Goal: Transaction & Acquisition: Book appointment/travel/reservation

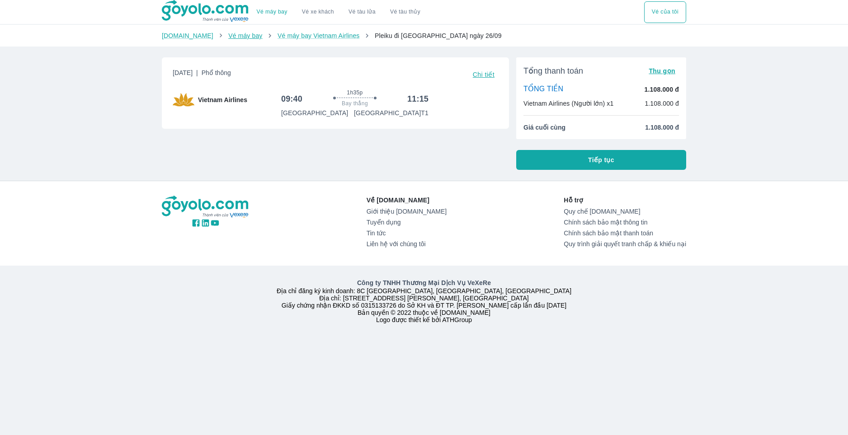
click at [228, 38] on link "Vé máy bay" at bounding box center [245, 35] width 34 height 7
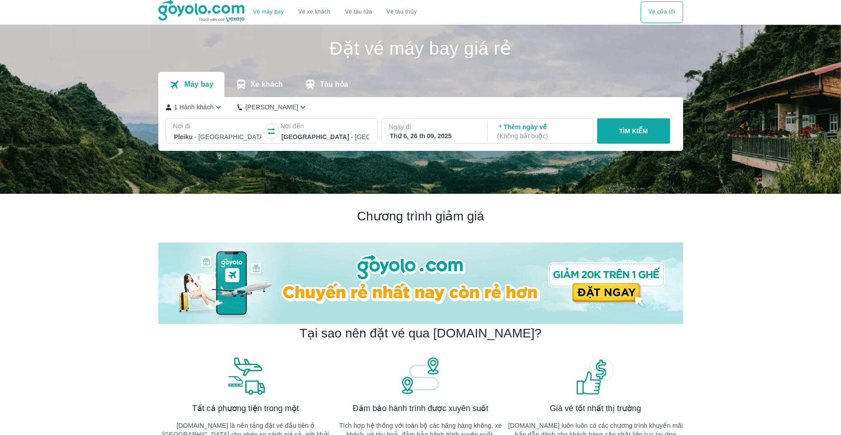
click at [205, 139] on p "- [GEOGRAPHIC_DATA]" at bounding box center [229, 136] width 71 height 9
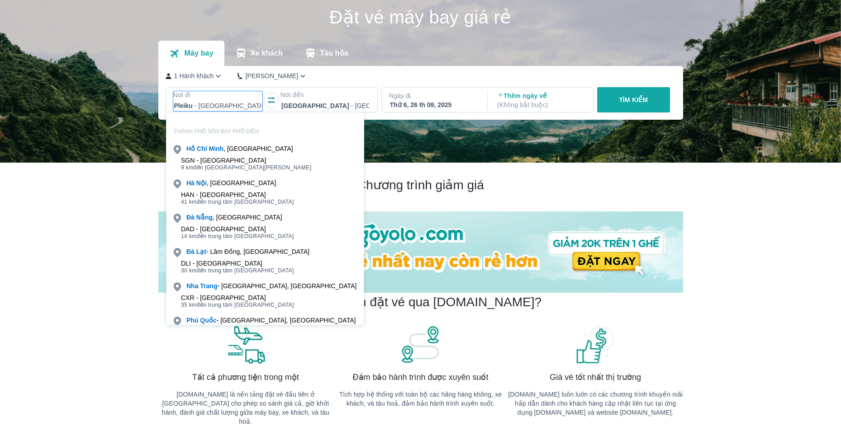
scroll to position [52, 0]
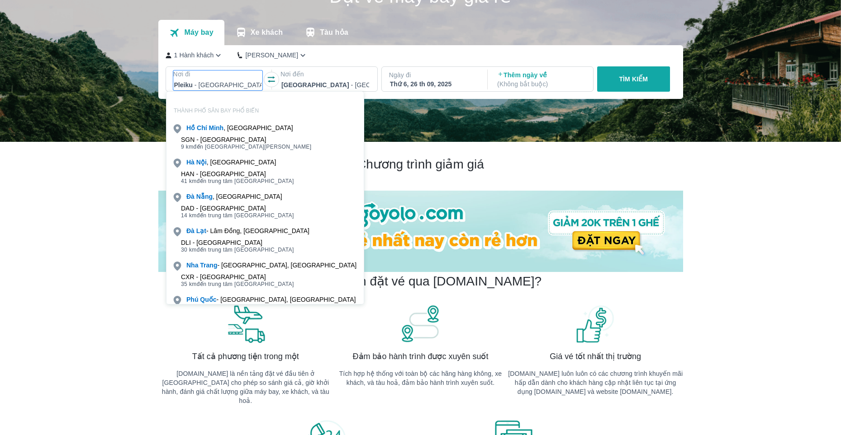
click at [450, 83] on div "Thứ 6, 26 th 09, 2025" at bounding box center [434, 84] width 88 height 9
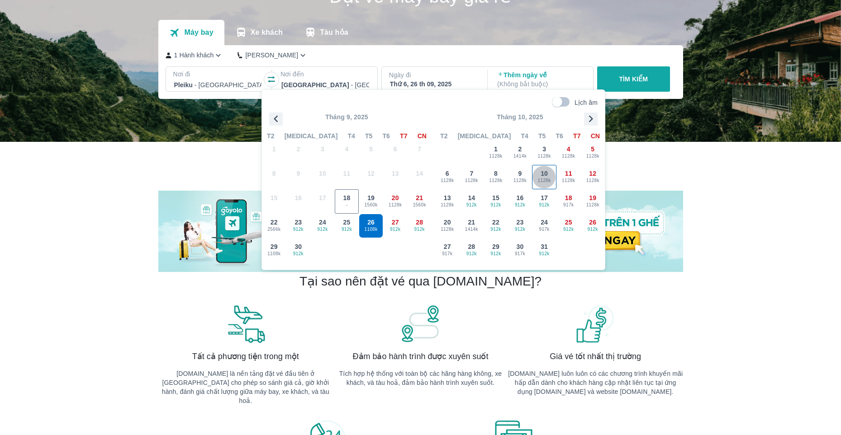
click at [541, 178] on span "1128k" at bounding box center [544, 180] width 24 height 7
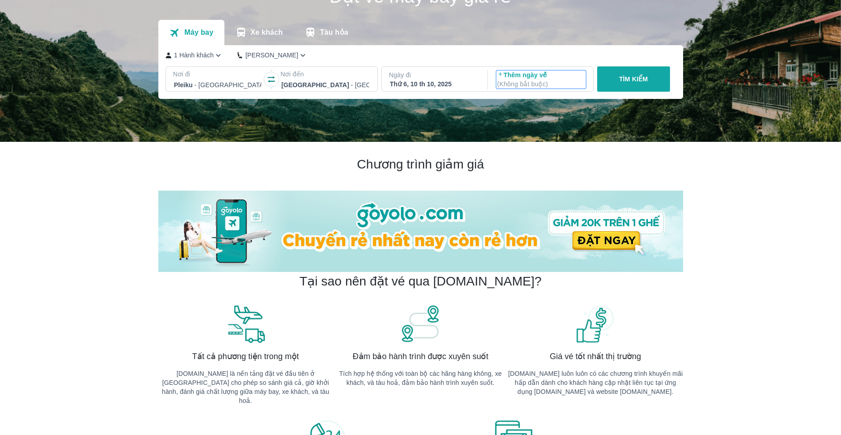
click at [527, 76] on p "Thêm ngày về ( Không bắt buộc )" at bounding box center [541, 80] width 88 height 18
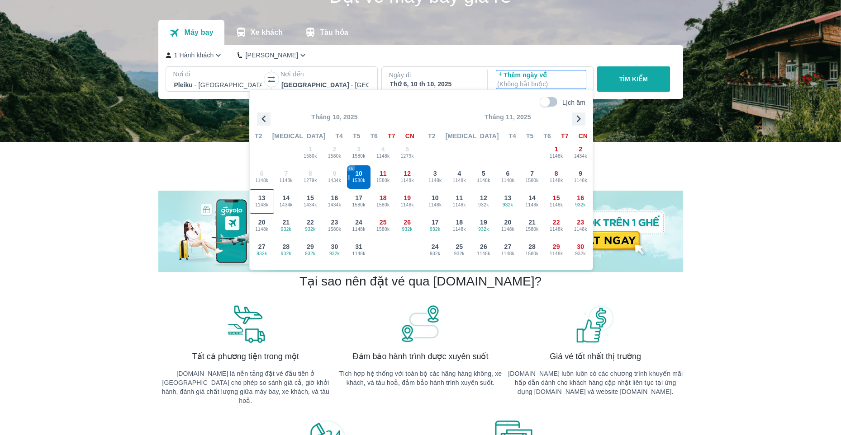
click at [266, 202] on span "1148k" at bounding box center [262, 205] width 24 height 7
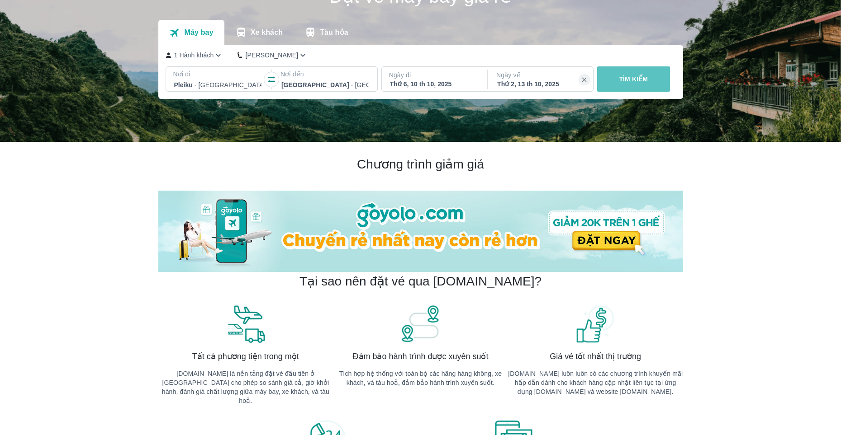
click at [642, 79] on p "TÌM KIẾM" at bounding box center [633, 79] width 29 height 9
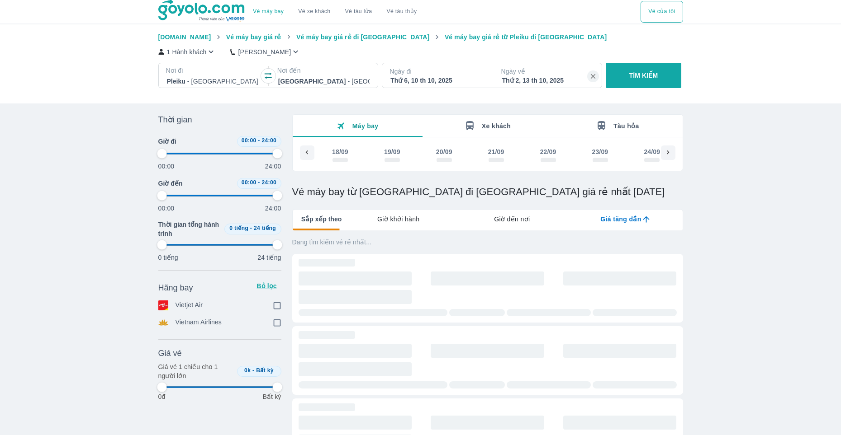
scroll to position [0, 919]
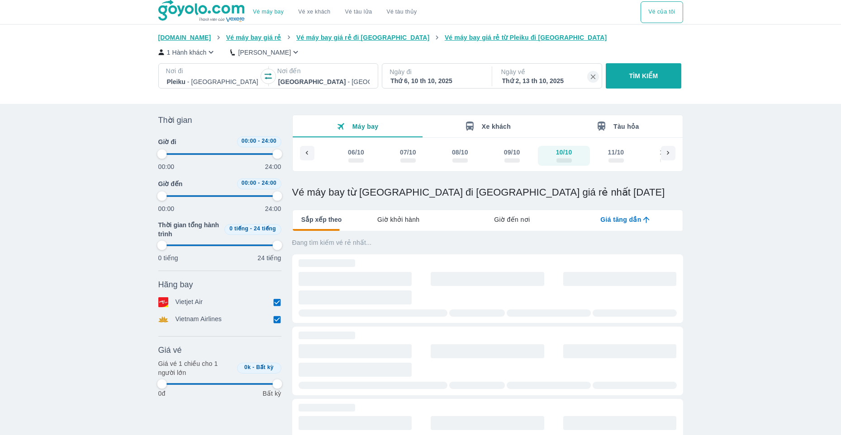
type input "97.9166666666667"
checkbox input "true"
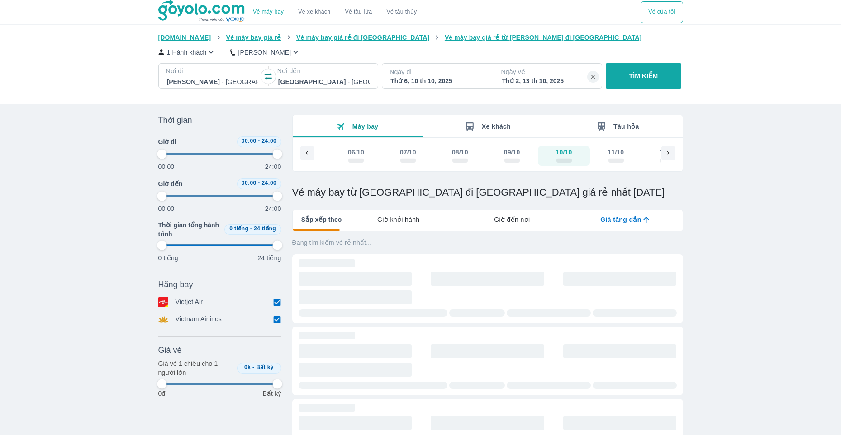
type input "97.9166666666667"
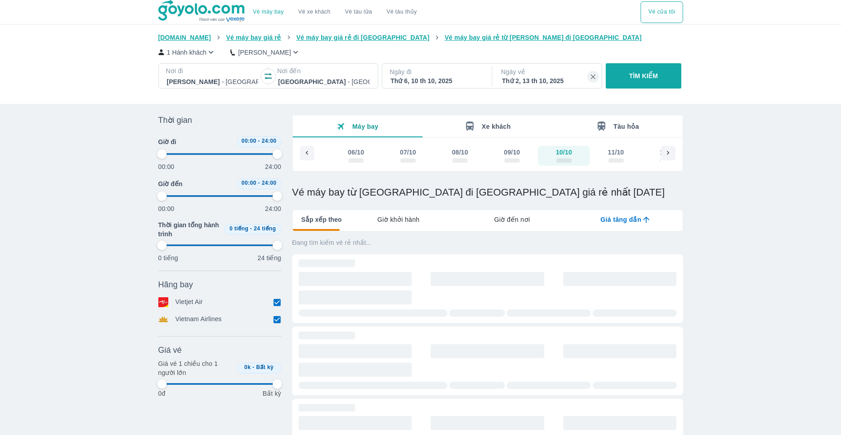
type input "97.9166666666667"
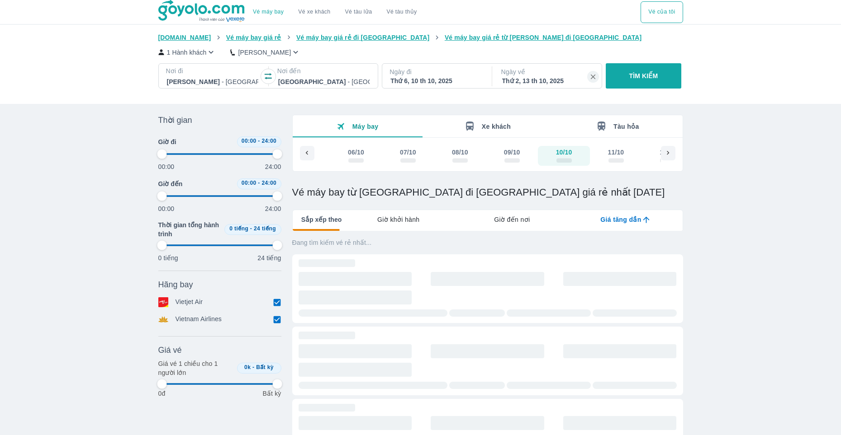
type input "97.9166666666667"
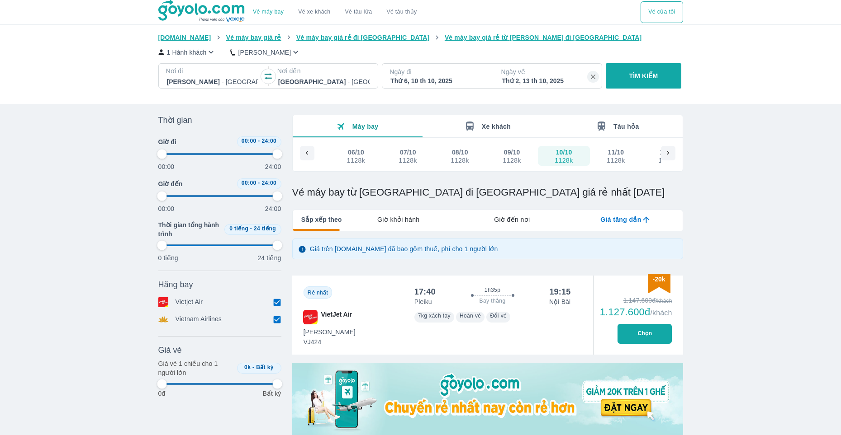
type input "97.9166666666667"
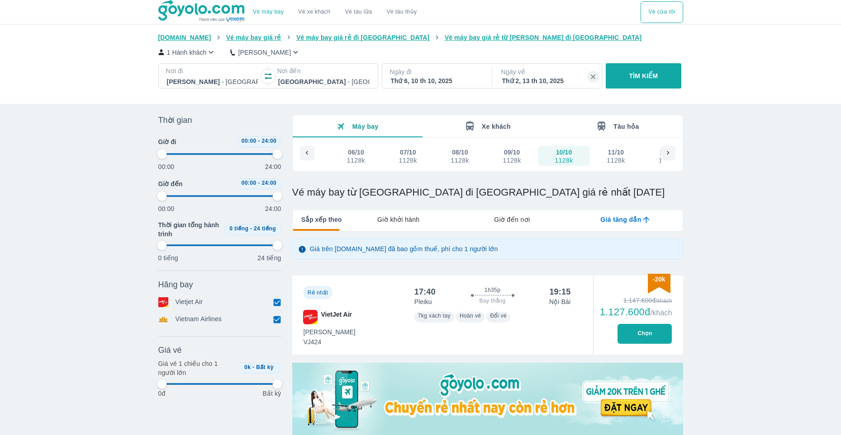
type input "97.9166666666667"
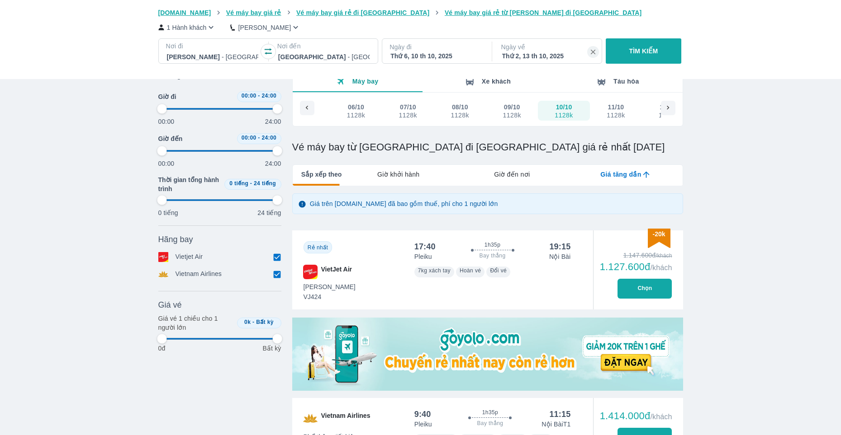
type input "97.9166666666667"
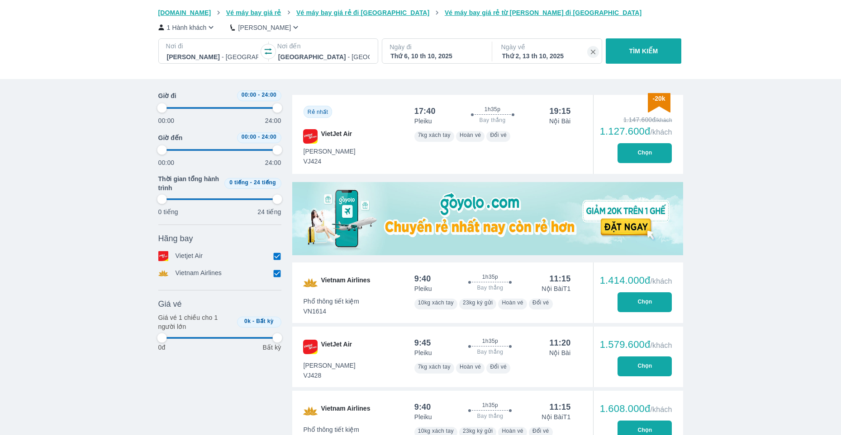
type input "97.9166666666667"
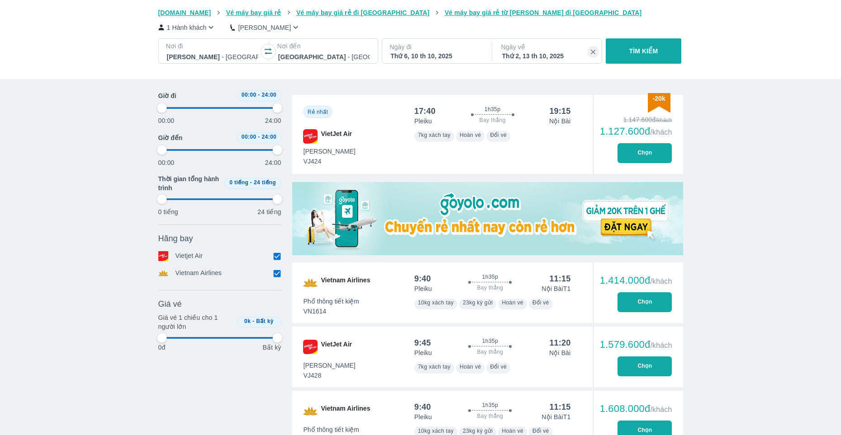
type input "97.9166666666667"
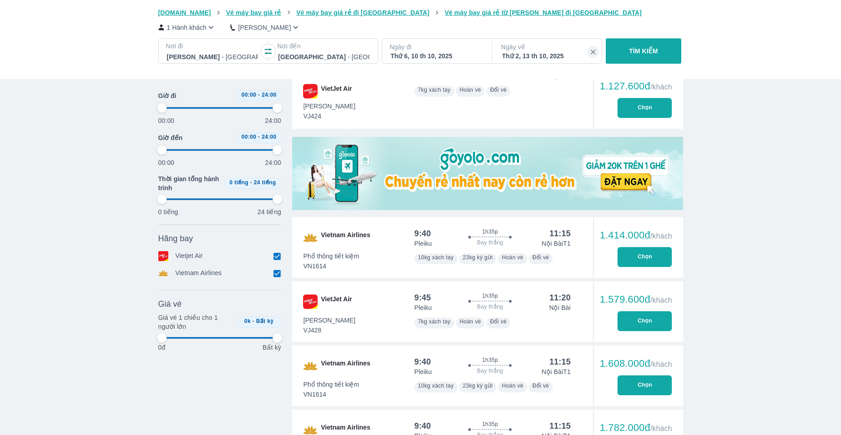
click at [633, 257] on button "Chọn" at bounding box center [644, 257] width 54 height 20
type input "97.9166666666667"
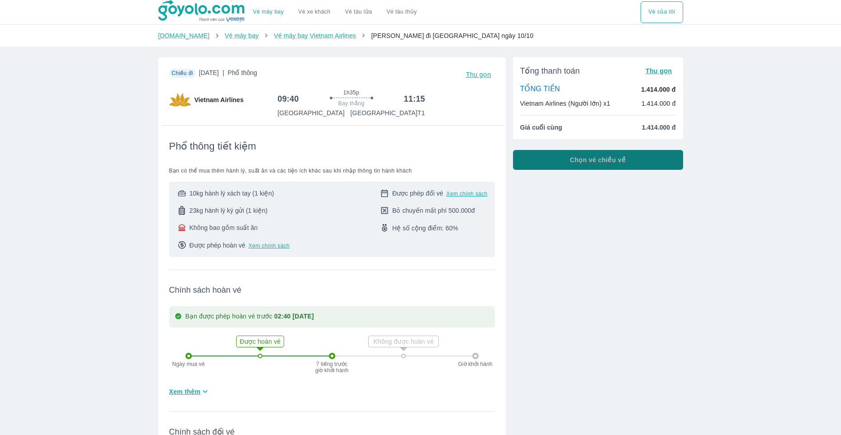
click at [575, 165] on button "Chọn vé chiều về" at bounding box center [598, 160] width 170 height 20
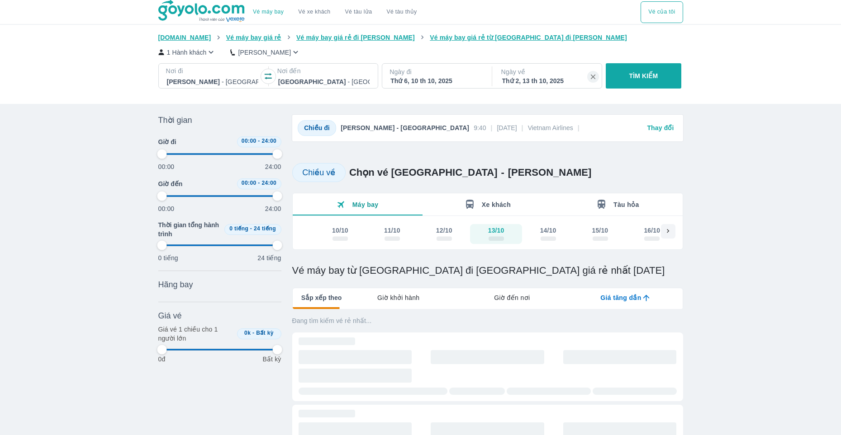
type input "97.9166666666667"
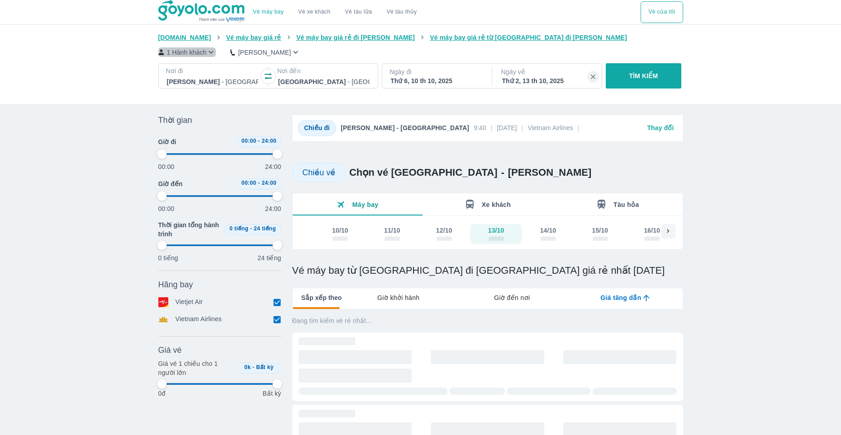
click at [192, 52] on p "1 Hành khách" at bounding box center [187, 52] width 40 height 9
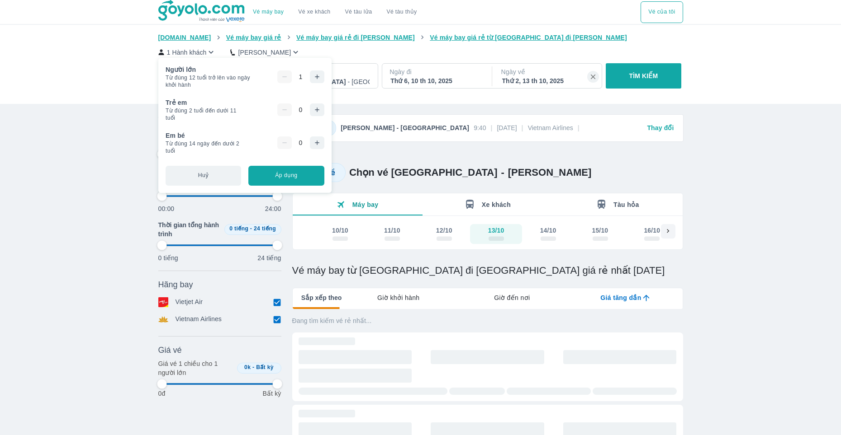
type input "97.9166666666667"
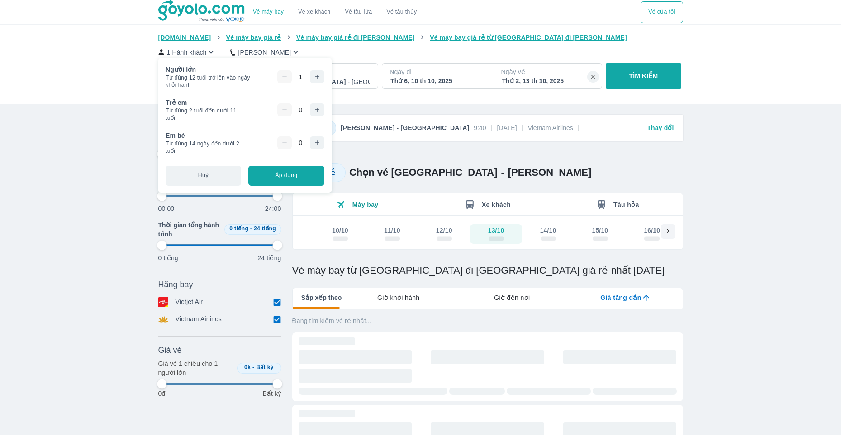
type input "97.9166666666667"
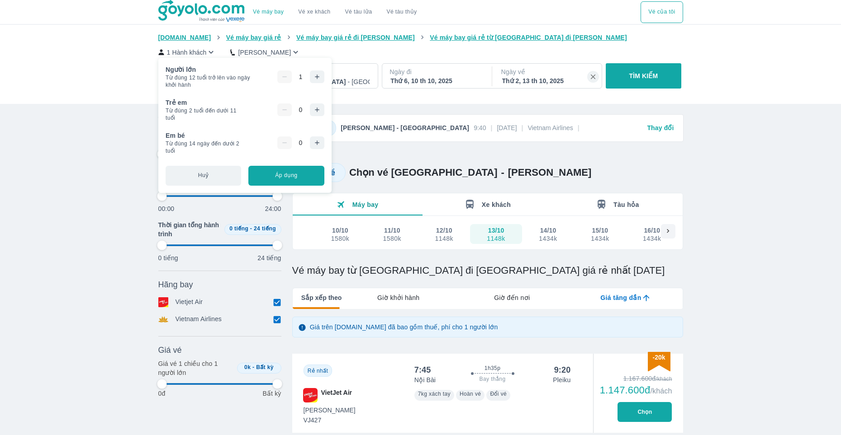
type input "97.9166666666667"
click at [317, 79] on icon "button" at bounding box center [316, 76] width 7 height 7
drag, startPoint x: 285, startPoint y: 177, endPoint x: 303, endPoint y: 187, distance: 20.6
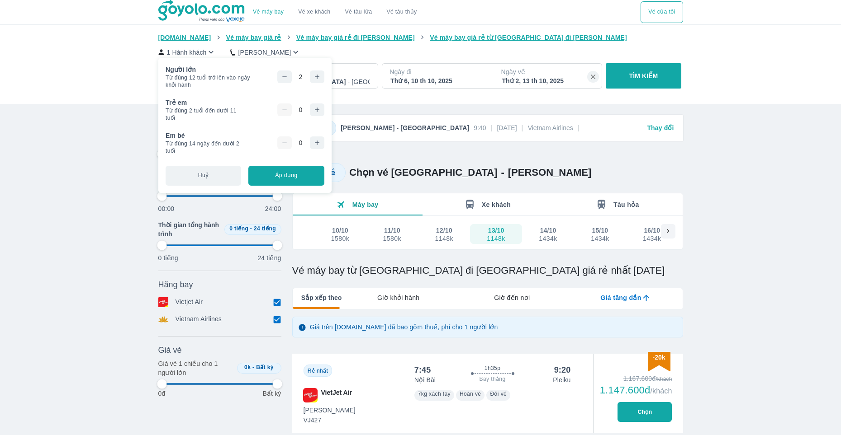
click at [285, 177] on button "Áp dụng" at bounding box center [286, 176] width 76 height 20
type input "97.9166666666667"
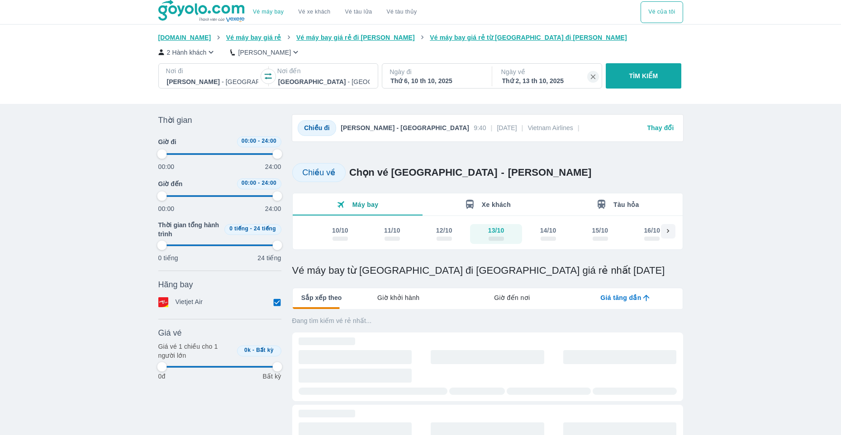
type input "97.9166666666667"
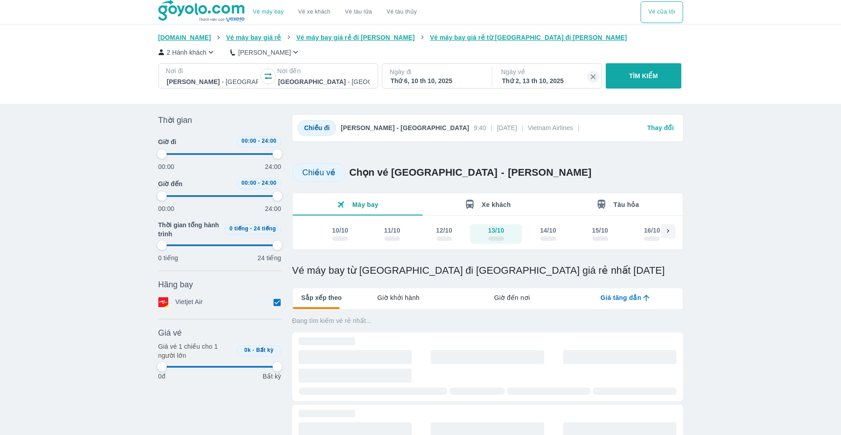
type input "97.9166666666667"
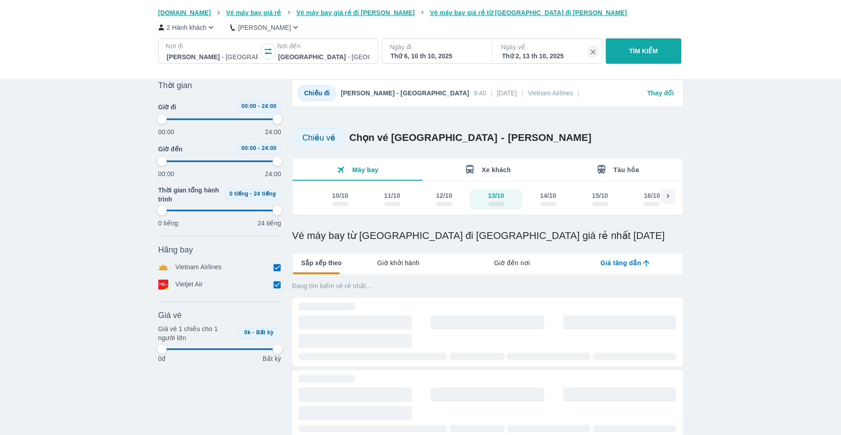
scroll to position [45, 0]
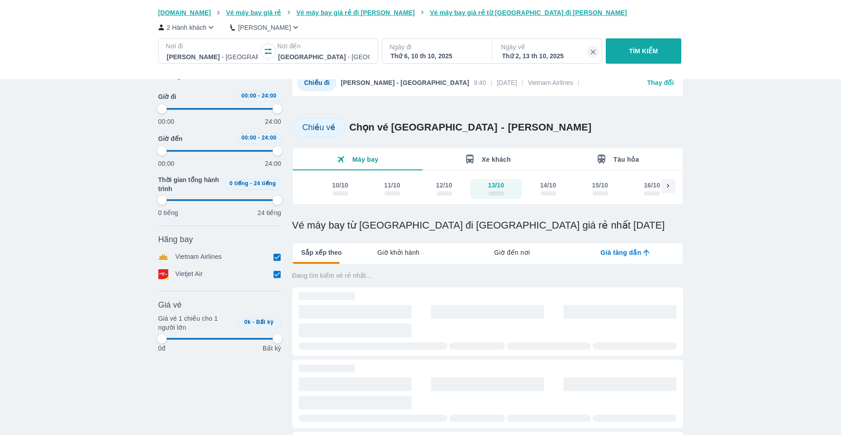
type input "97.9166666666667"
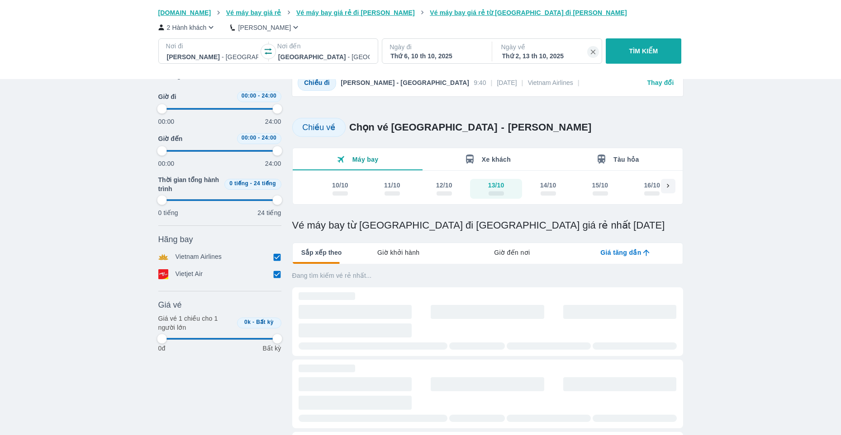
type input "97.9166666666667"
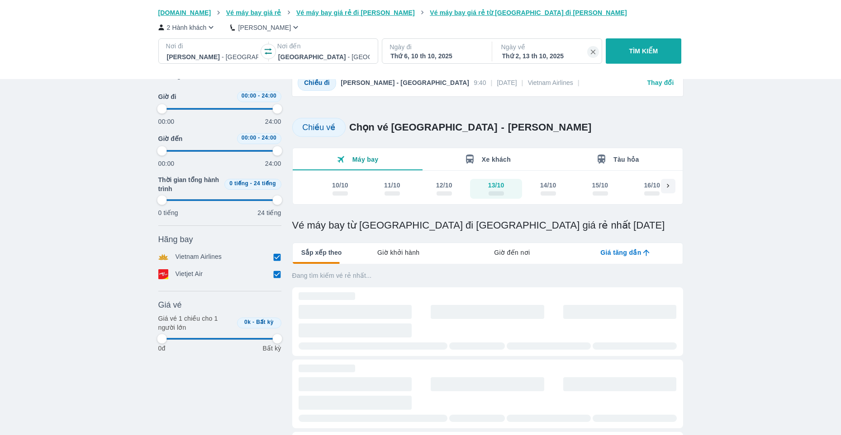
type input "97.9166666666667"
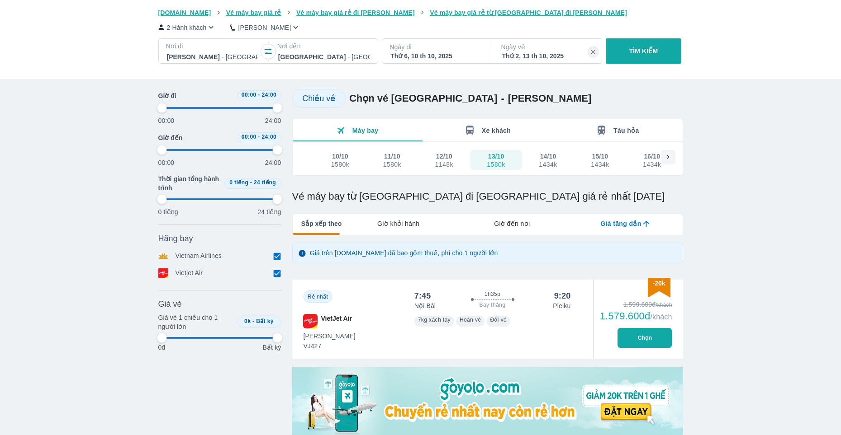
scroll to position [90, 0]
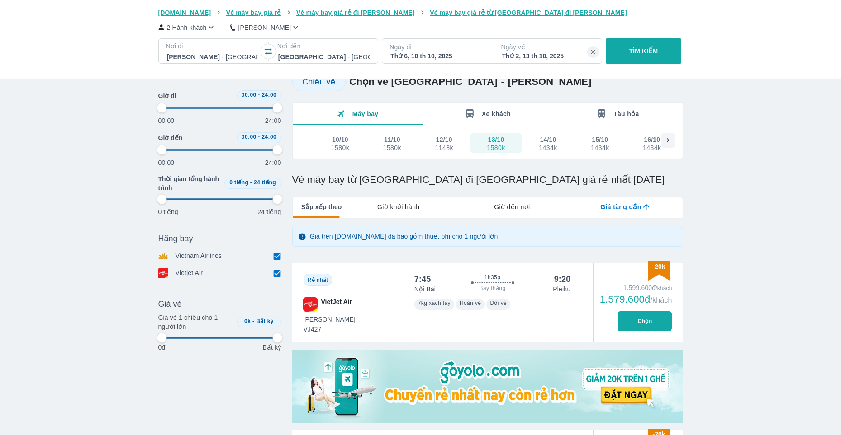
type input "97.9166666666667"
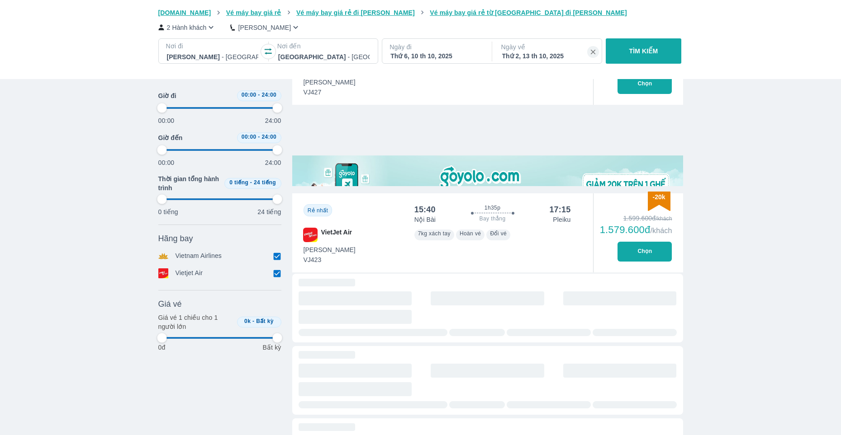
type input "97.9166666666667"
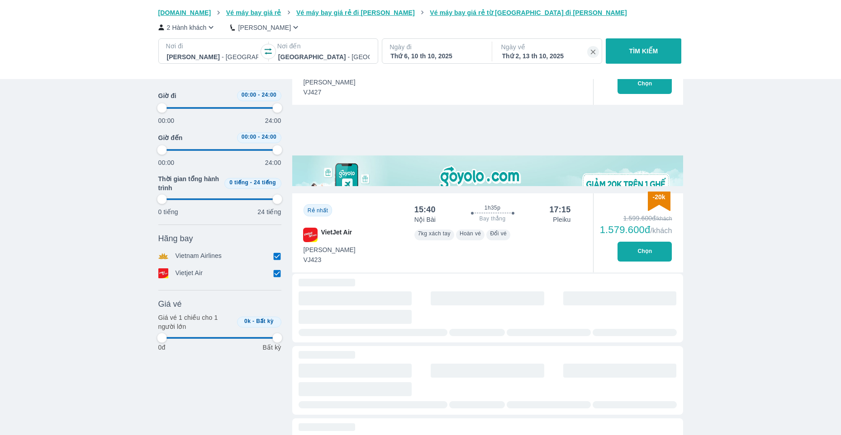
type input "97.9166666666667"
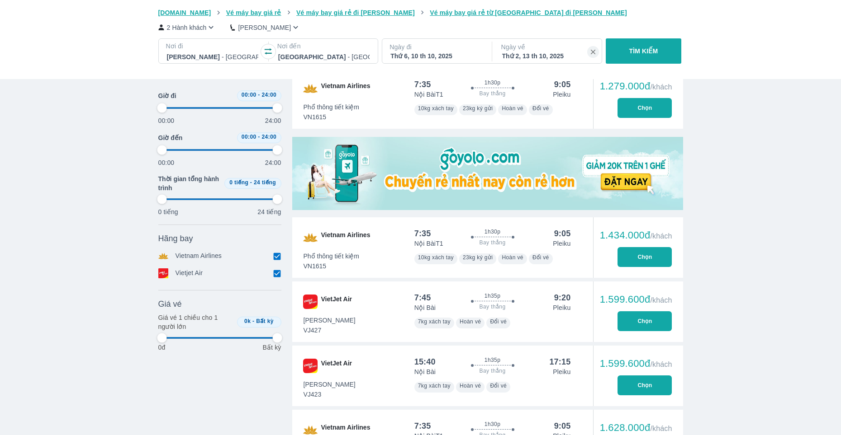
scroll to position [123, 0]
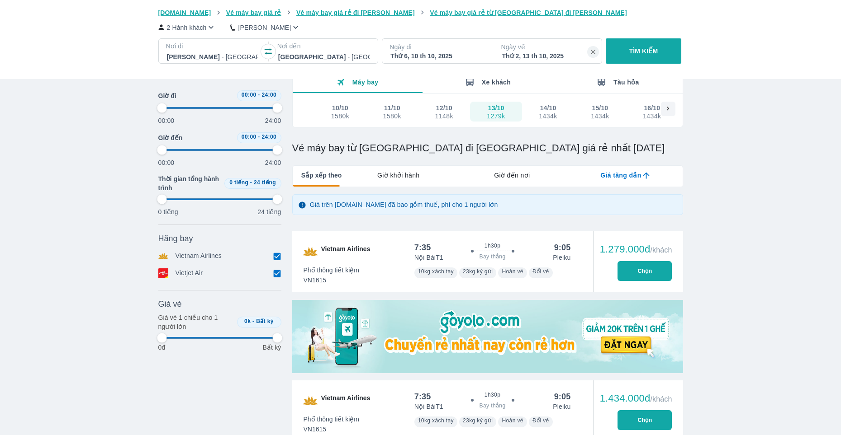
type input "97.9166666666667"
click at [655, 279] on button "Chọn" at bounding box center [644, 271] width 54 height 20
type input "97.9166666666667"
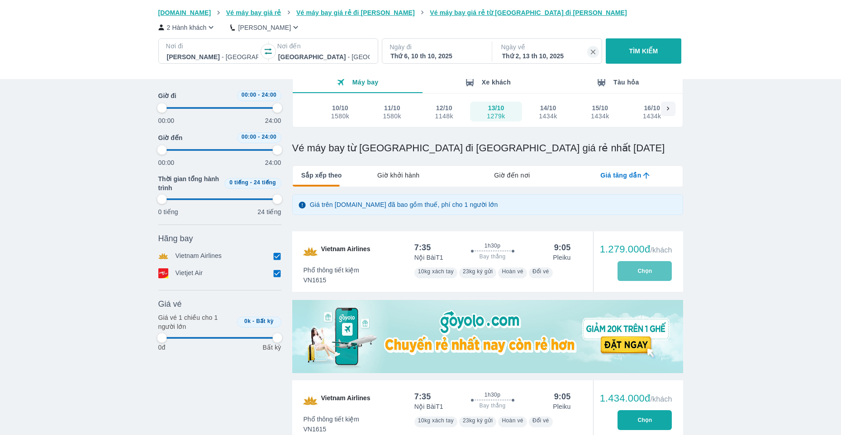
type input "97.9166666666667"
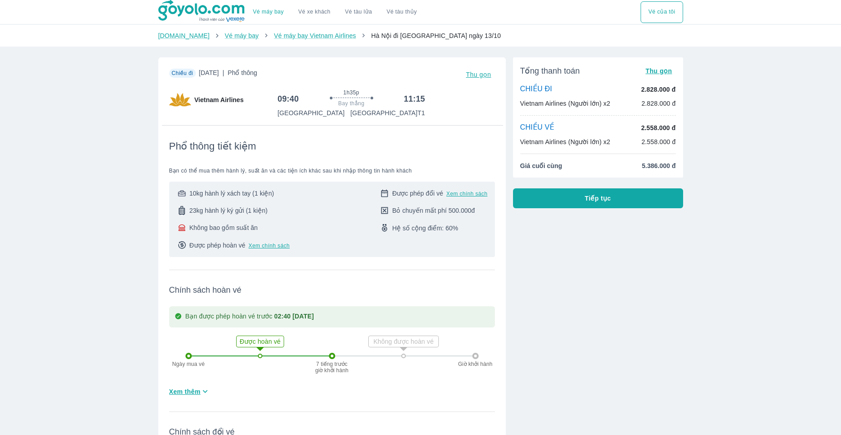
click at [581, 204] on button "Tiếp tục" at bounding box center [598, 199] width 170 height 20
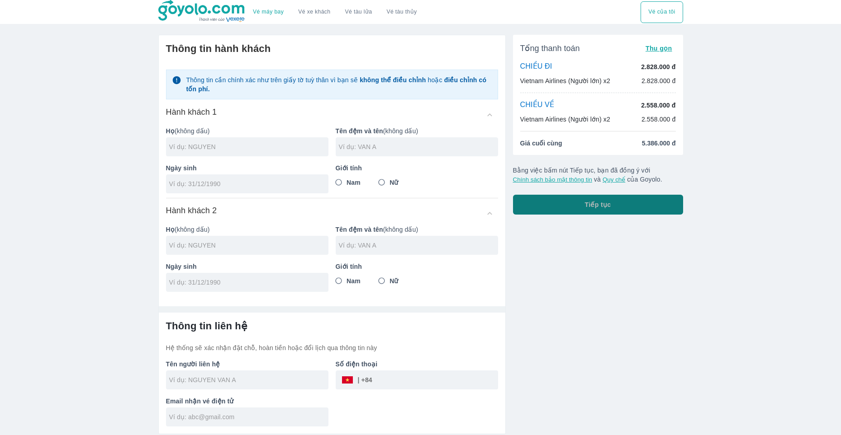
click at [583, 205] on button "Tiếp tục" at bounding box center [598, 205] width 170 height 20
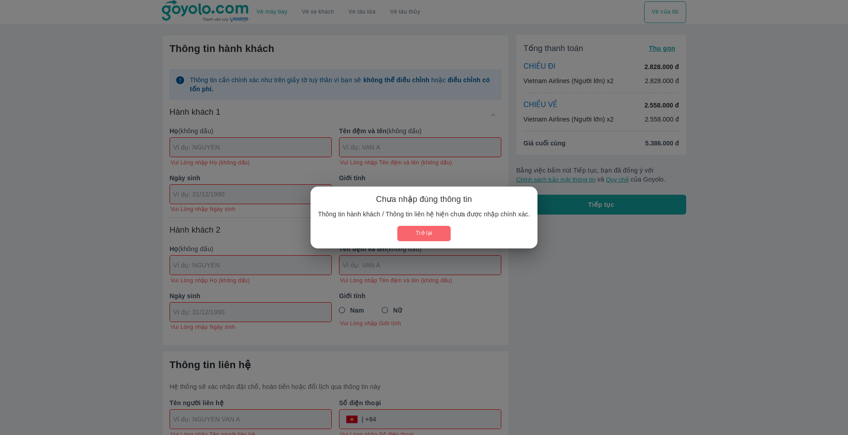
click at [419, 233] on button "Trở lại" at bounding box center [423, 233] width 53 height 15
